Goal: Task Accomplishment & Management: Use online tool/utility

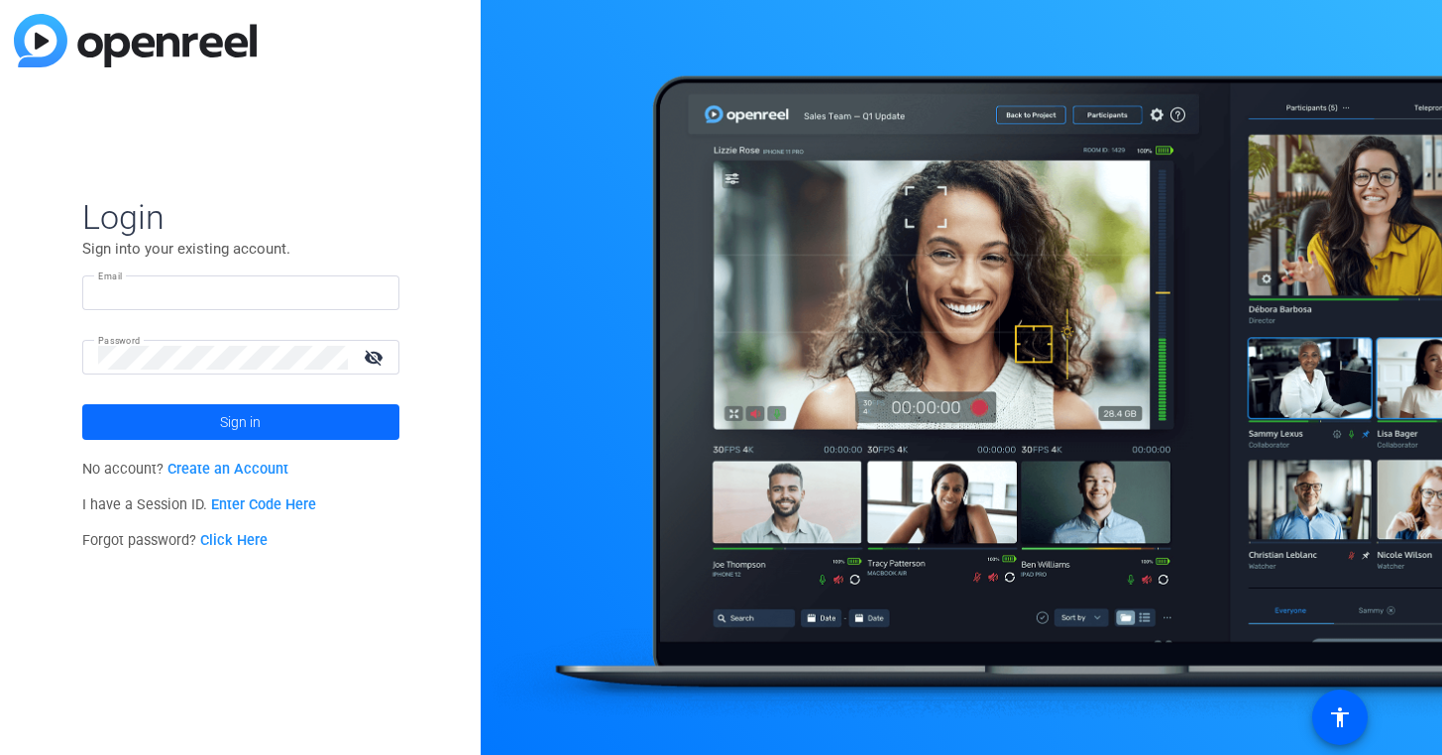
type input "jon@studiogiggle.co.uk"
click at [295, 427] on span at bounding box center [240, 422] width 317 height 48
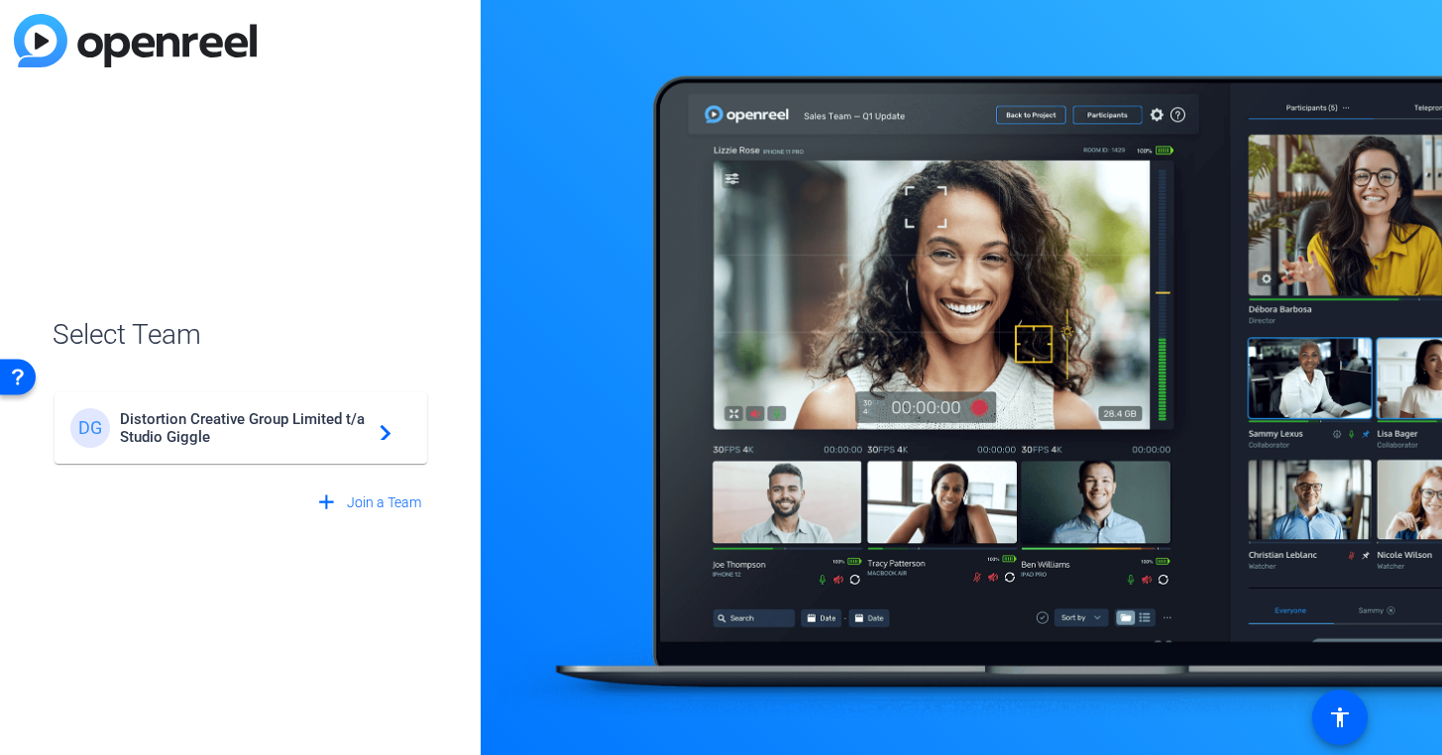
click at [295, 427] on span "Distortion Creative Group Limited t/a Studio Giggle" at bounding box center [244, 428] width 248 height 36
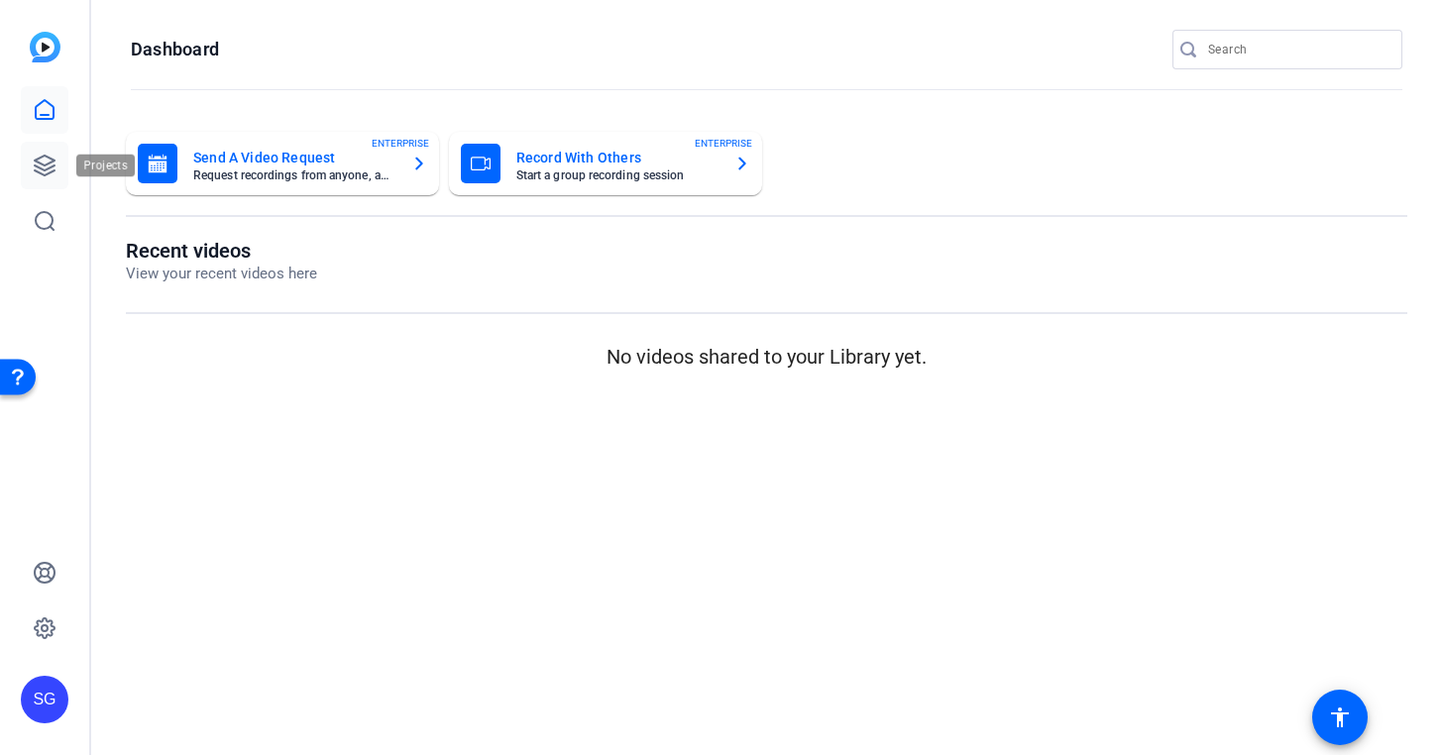
click at [42, 169] on icon at bounding box center [45, 166] width 20 height 20
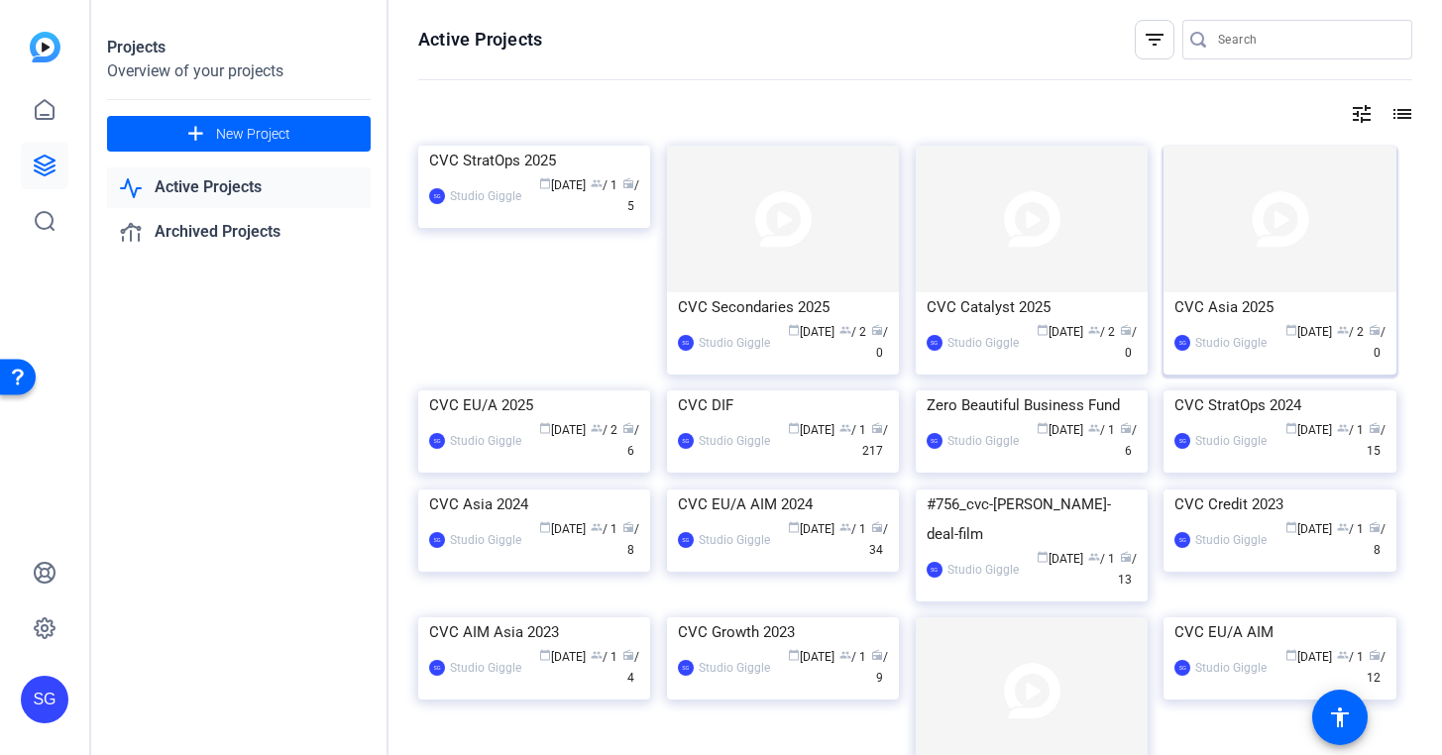
click at [1223, 295] on div "CVC Asia 2025" at bounding box center [1280, 307] width 210 height 30
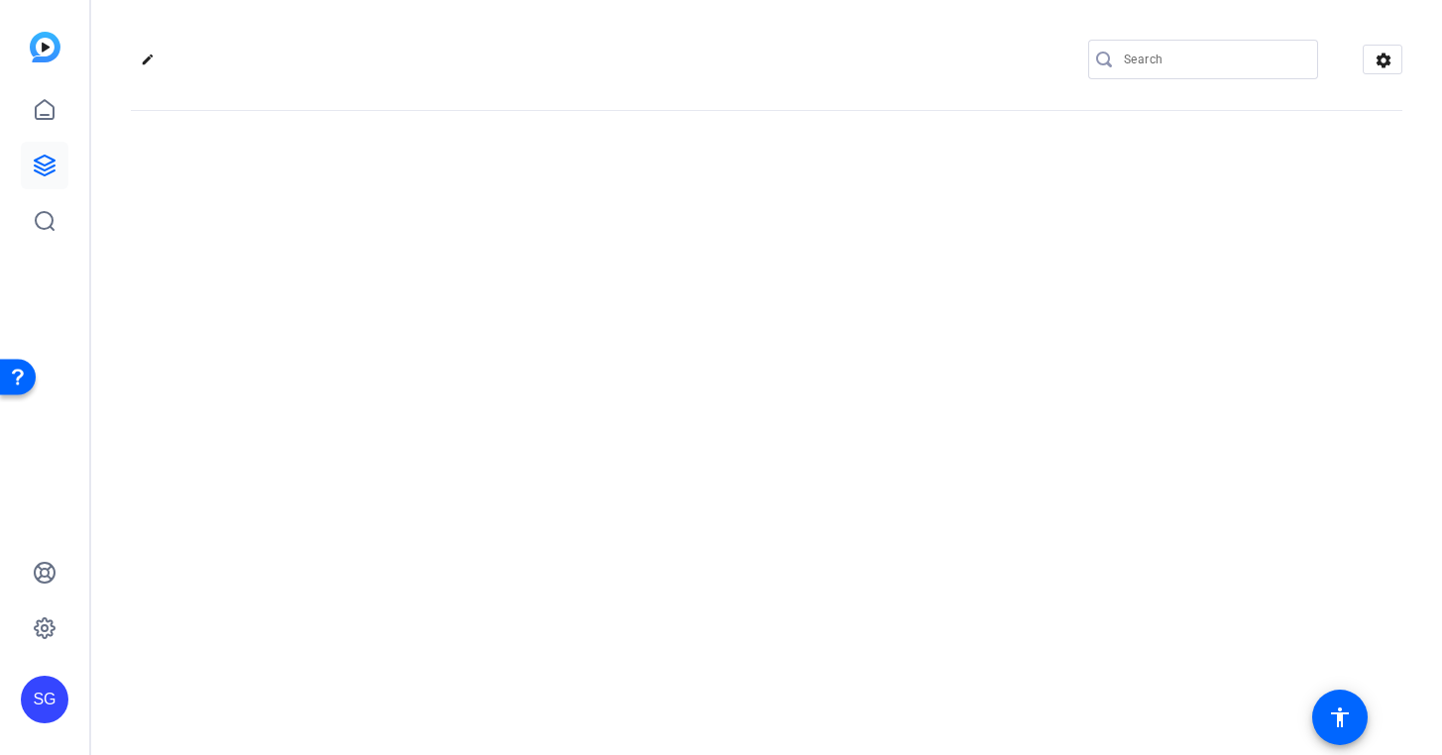
click at [1223, 295] on div "edit settings" at bounding box center [766, 377] width 1351 height 755
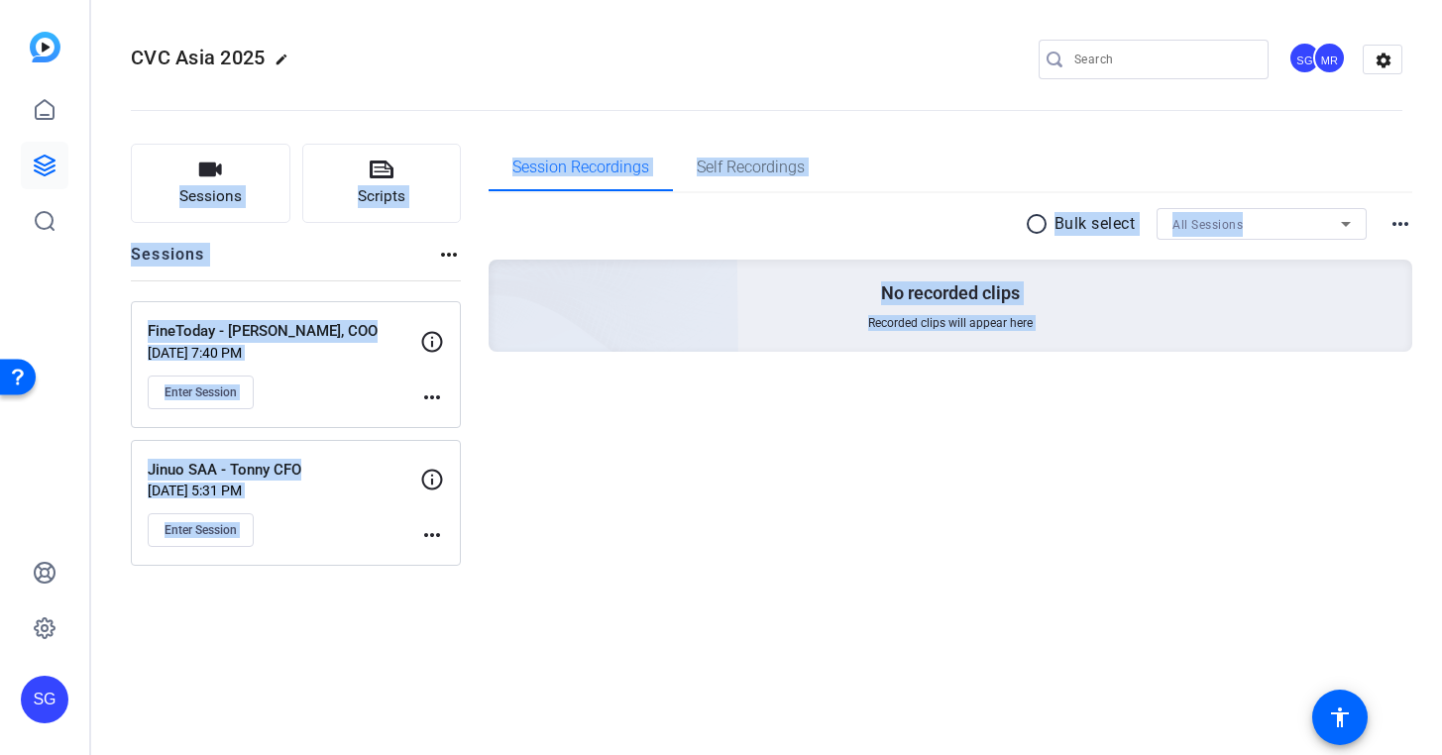
click at [831, 436] on div "Session Recordings Self Recordings radio_button_unchecked Bulk select All Sessi…" at bounding box center [951, 355] width 925 height 422
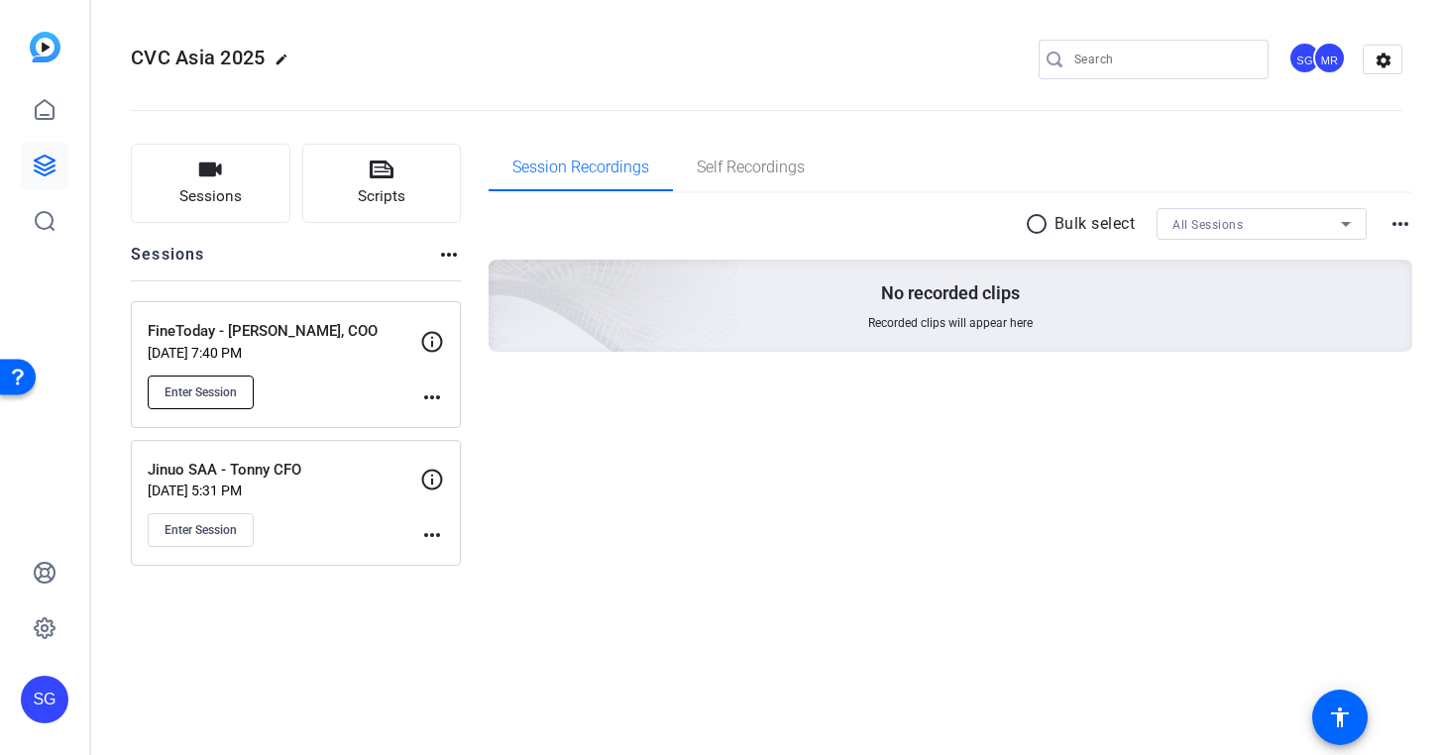
click at [231, 394] on span "Enter Session" at bounding box center [201, 393] width 72 height 16
click at [434, 395] on mat-icon "more_horiz" at bounding box center [432, 398] width 24 height 24
click at [392, 197] on div at bounding box center [721, 377] width 1442 height 755
click at [392, 197] on span "Scripts" at bounding box center [382, 196] width 48 height 23
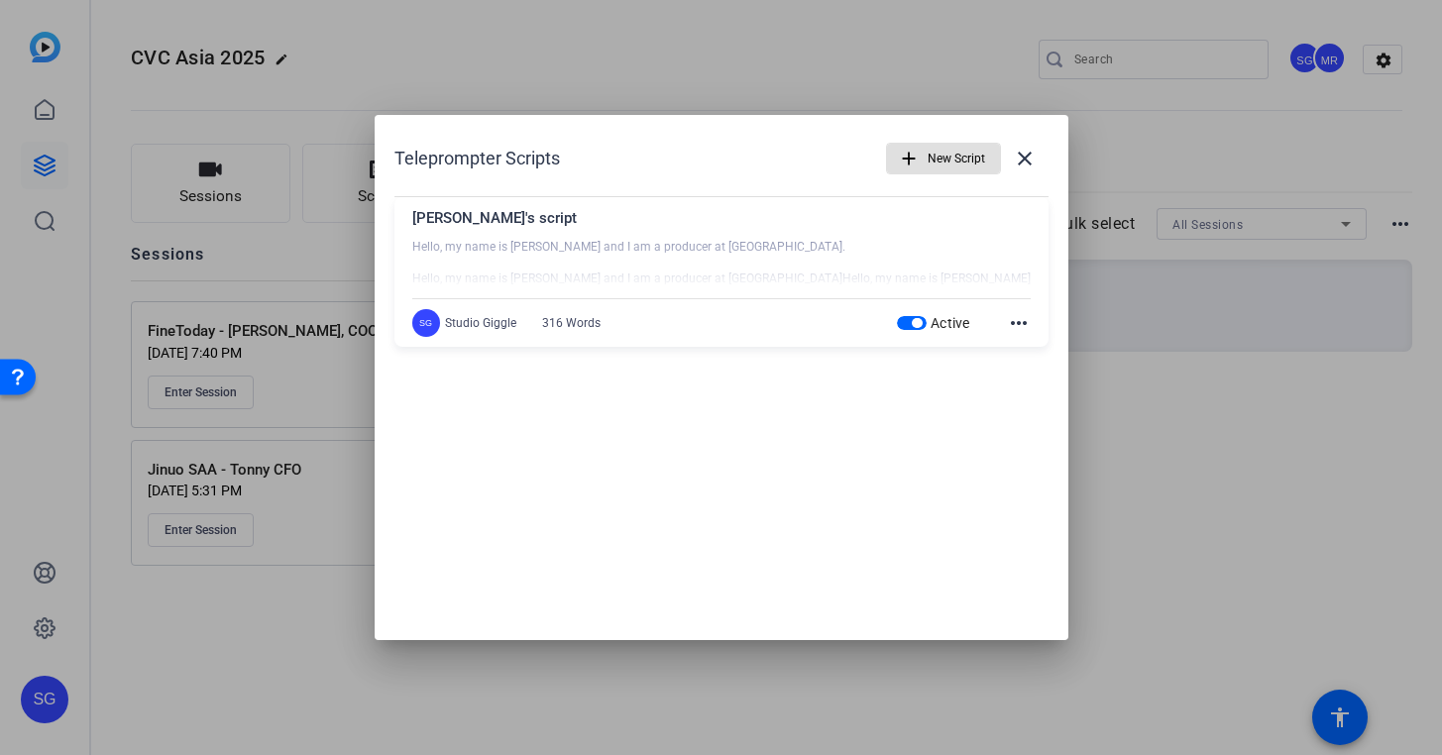
click at [894, 160] on span "button" at bounding box center [943, 159] width 113 height 48
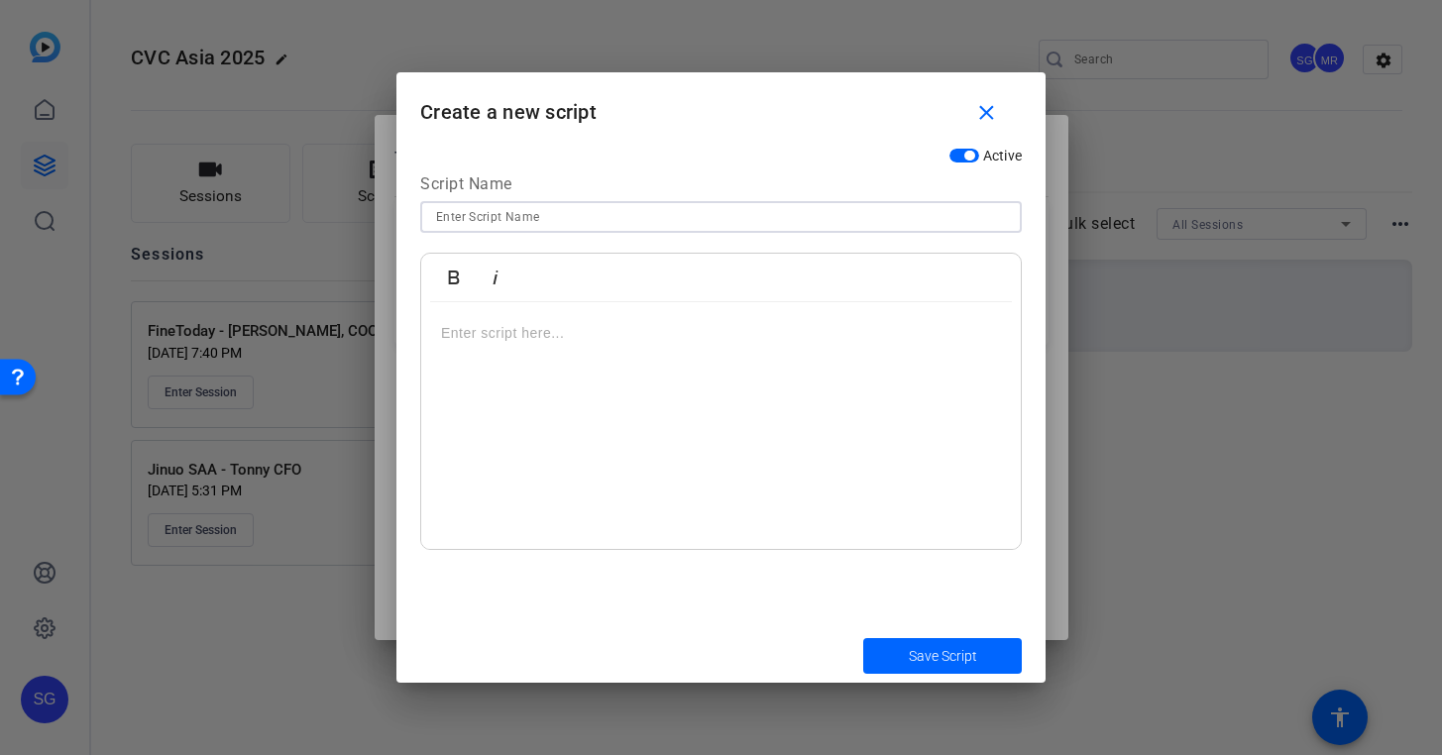
click at [738, 210] on input at bounding box center [721, 217] width 570 height 24
type input "FineToday Script"
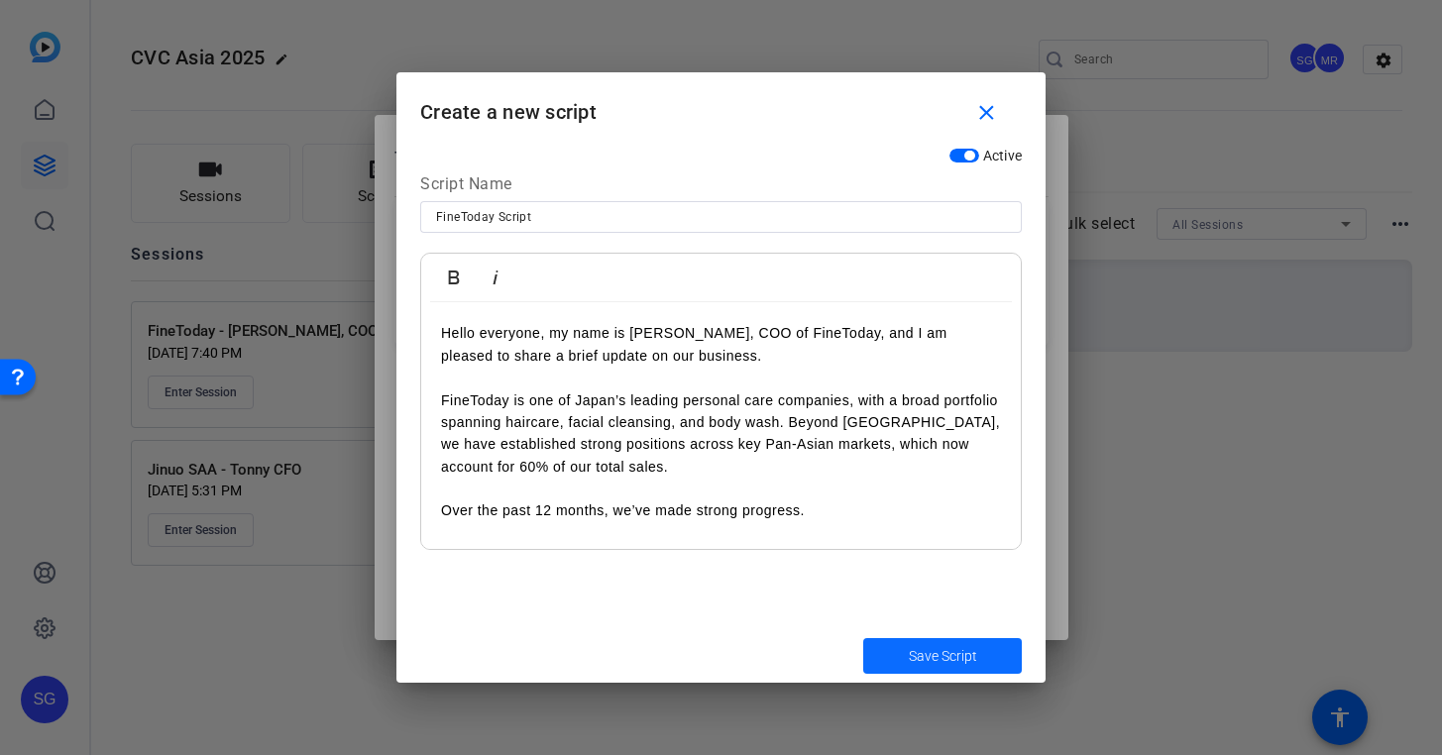
click at [919, 652] on span "Save Script" at bounding box center [943, 656] width 68 height 21
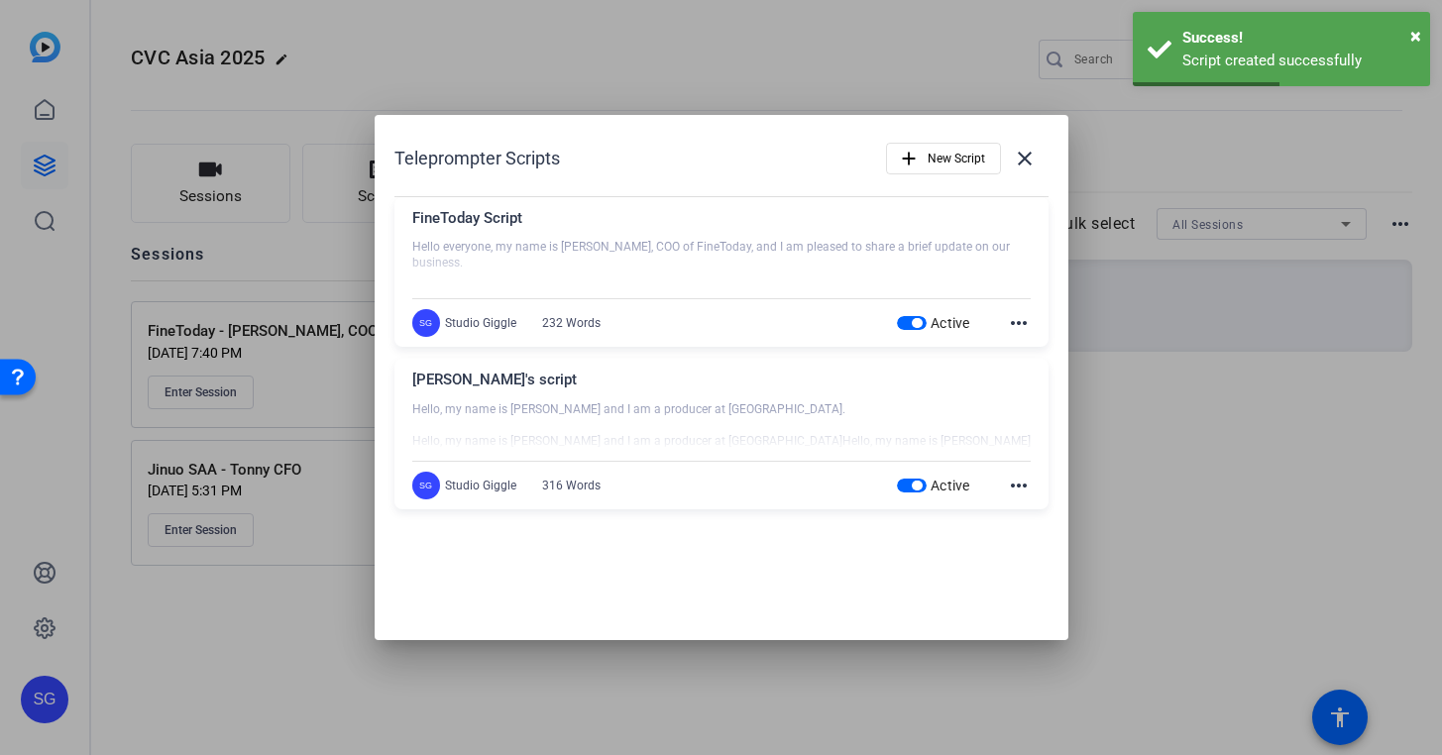
click at [922, 487] on span "button" at bounding box center [917, 486] width 10 height 10
click at [1020, 148] on mat-icon "close" at bounding box center [1025, 159] width 24 height 24
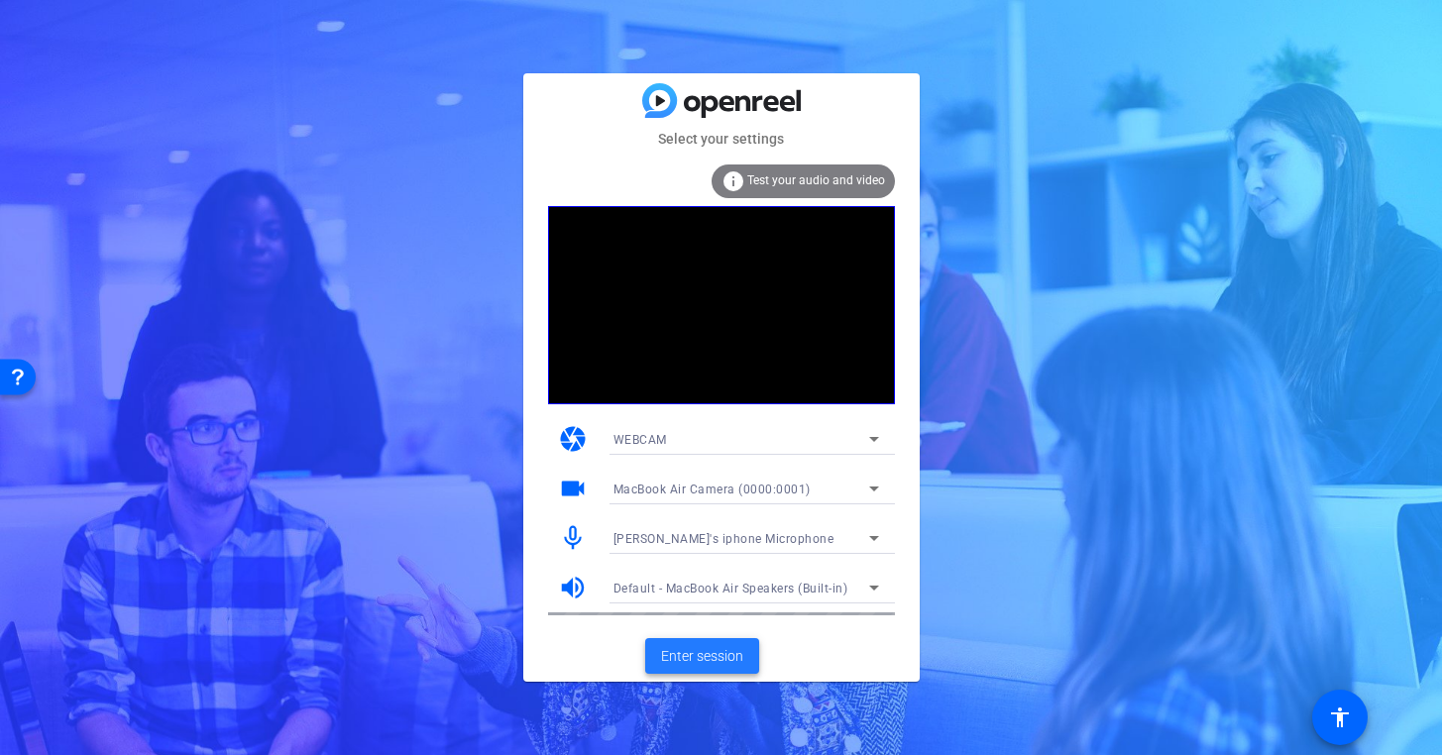
click at [712, 665] on span "Enter session" at bounding box center [702, 656] width 82 height 21
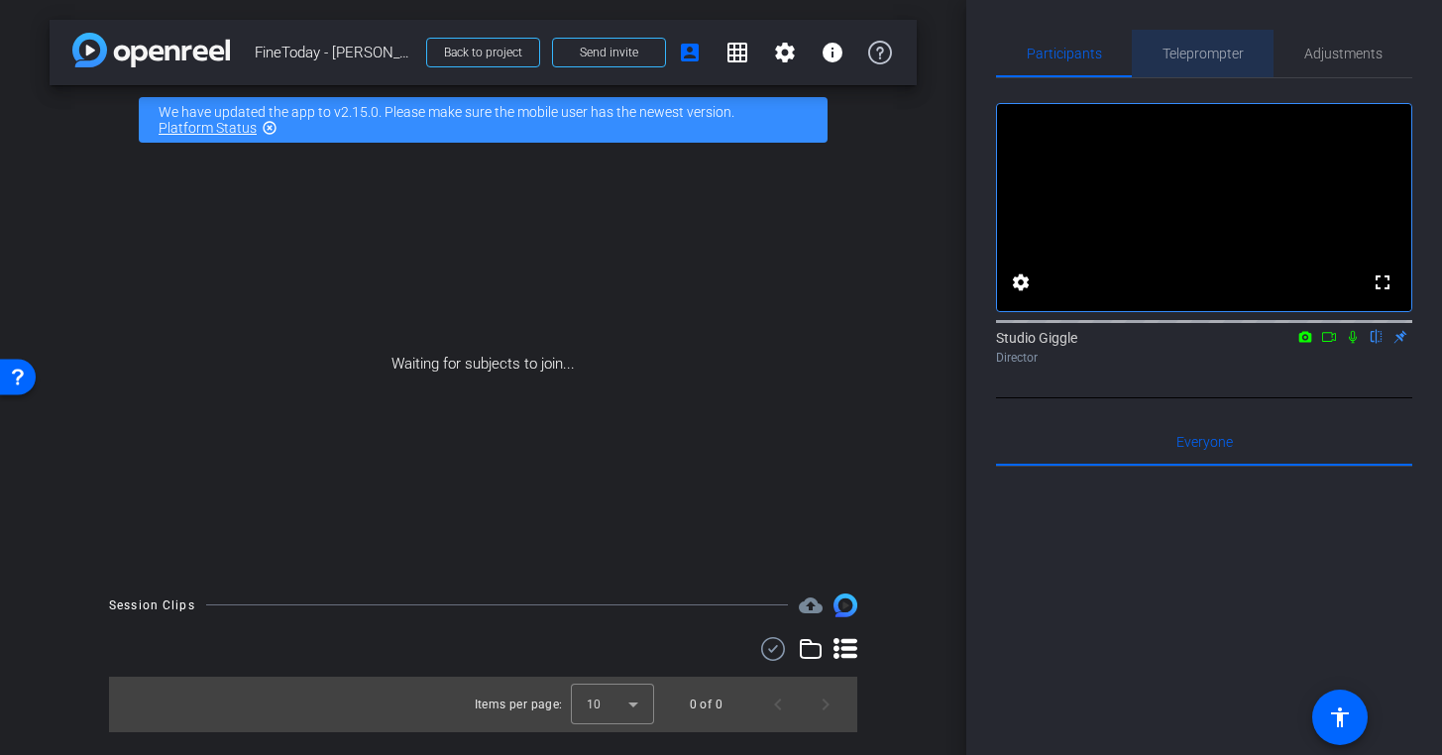
click at [1205, 61] on span "Teleprompter" at bounding box center [1203, 54] width 81 height 48
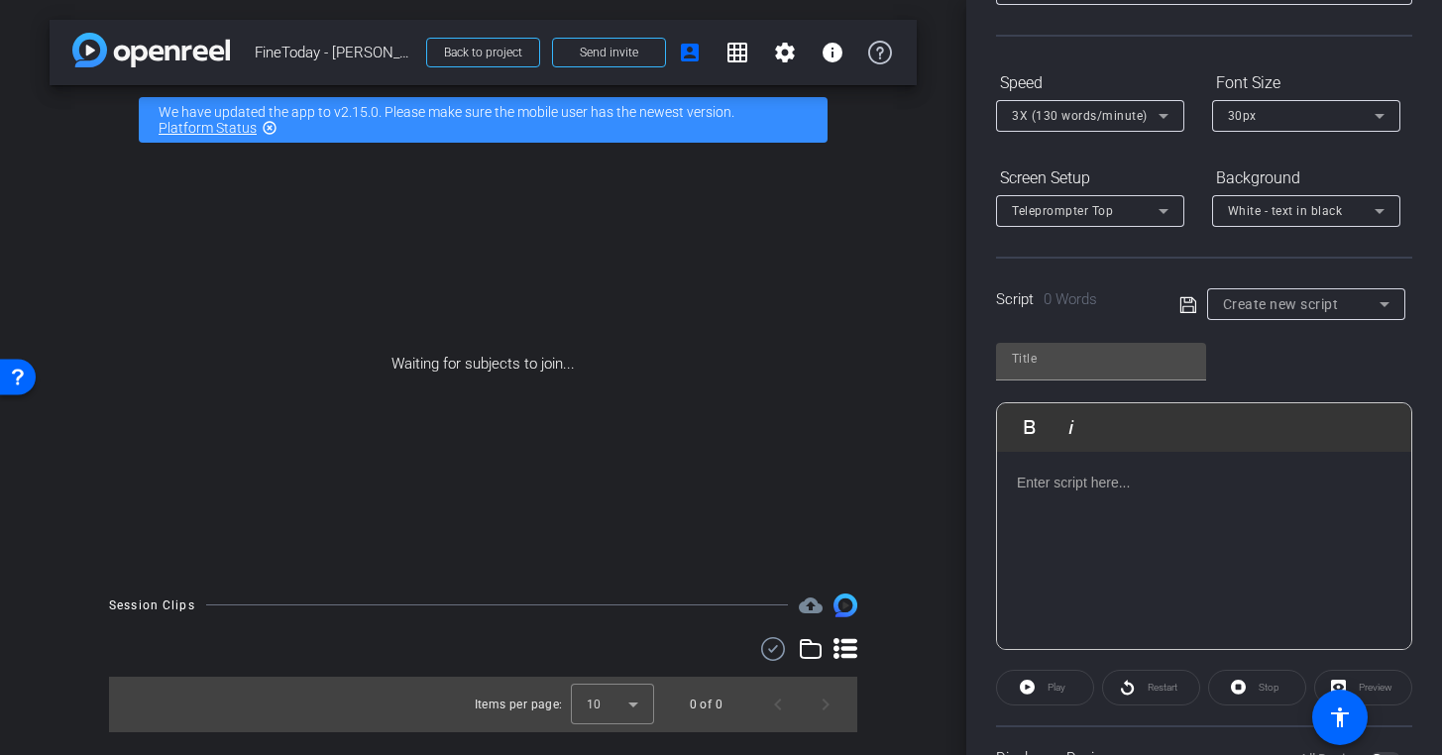
scroll to position [164, 0]
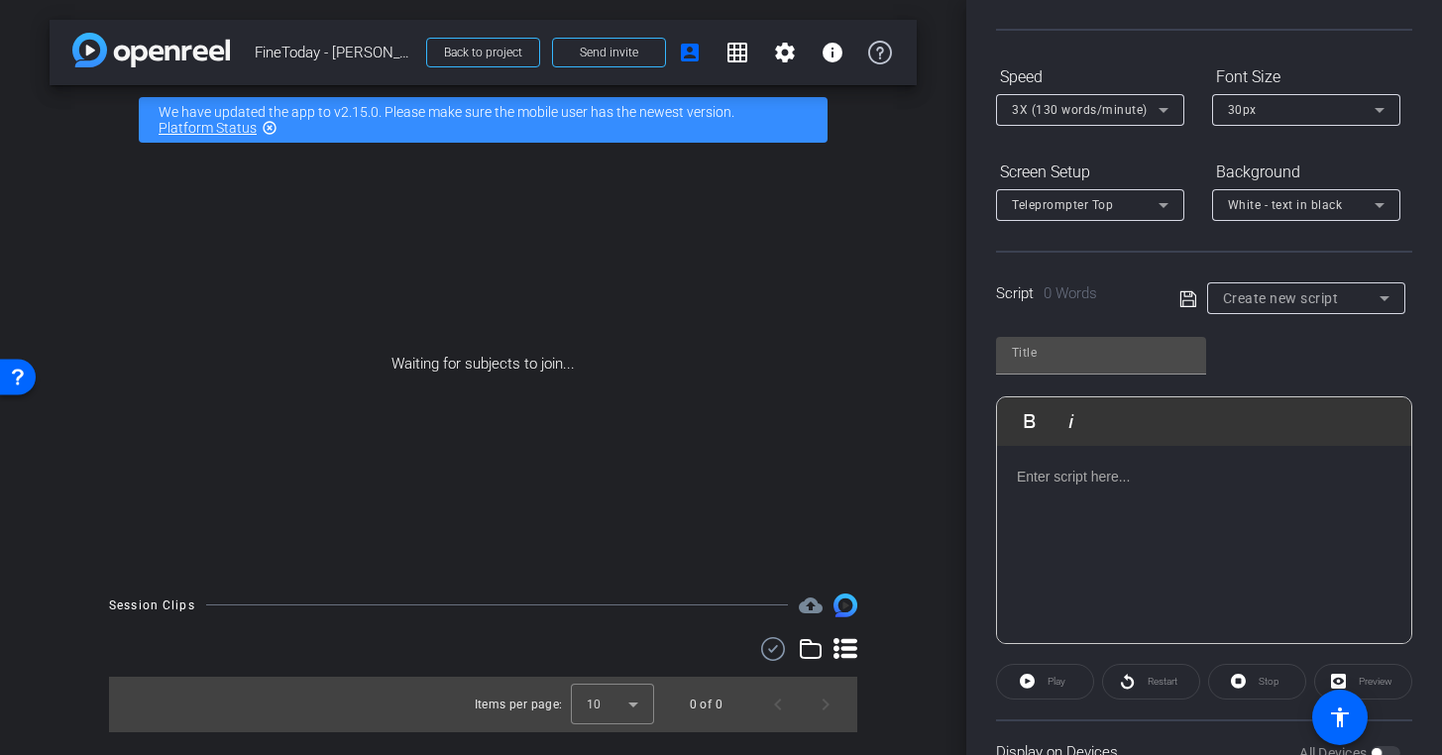
click at [1279, 302] on span "Create new script" at bounding box center [1281, 298] width 116 height 16
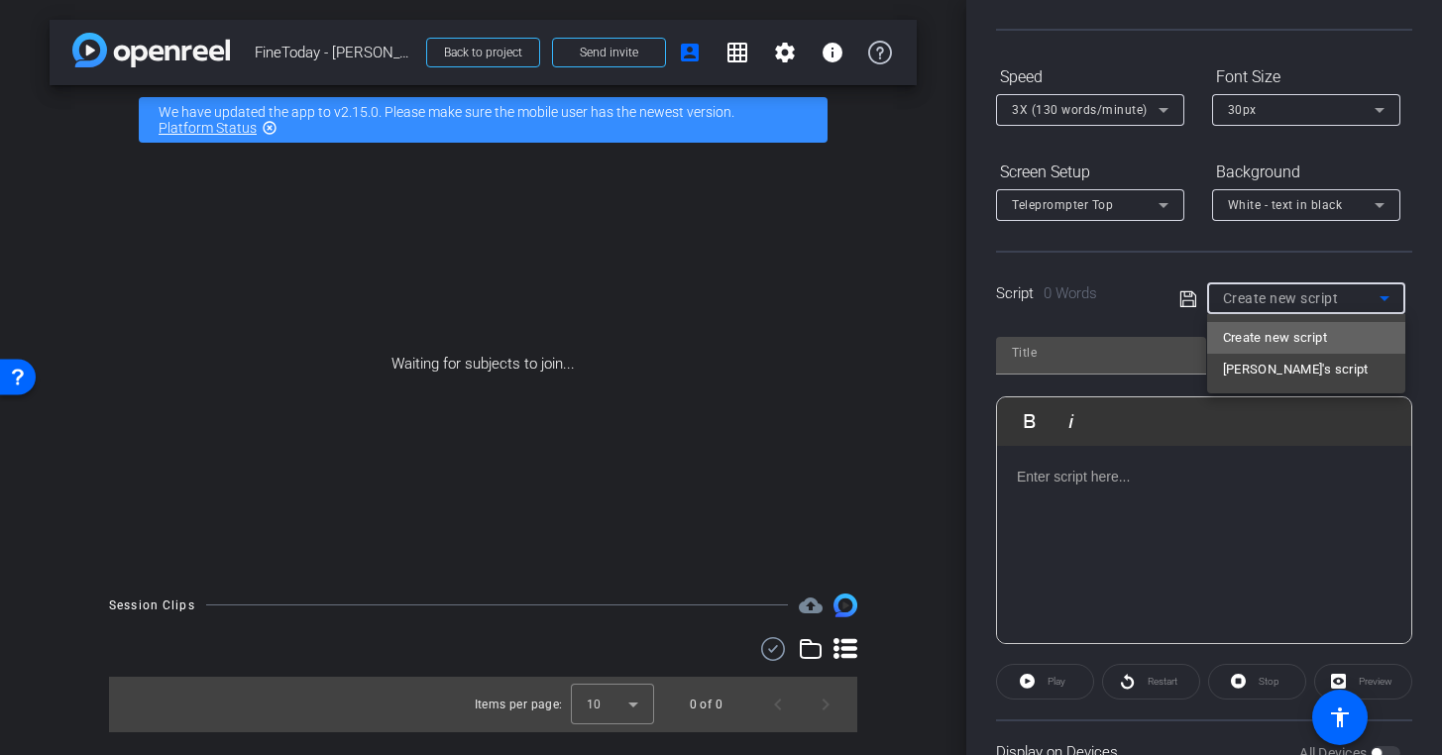
click at [0, 0] on span "Create new script" at bounding box center [0, 0] width 0 height 0
click at [1394, 301] on icon at bounding box center [1385, 298] width 24 height 24
click at [0, 0] on mat-option "Create new script" at bounding box center [0, 0] width 0 height 0
